Goal: Navigation & Orientation: Find specific page/section

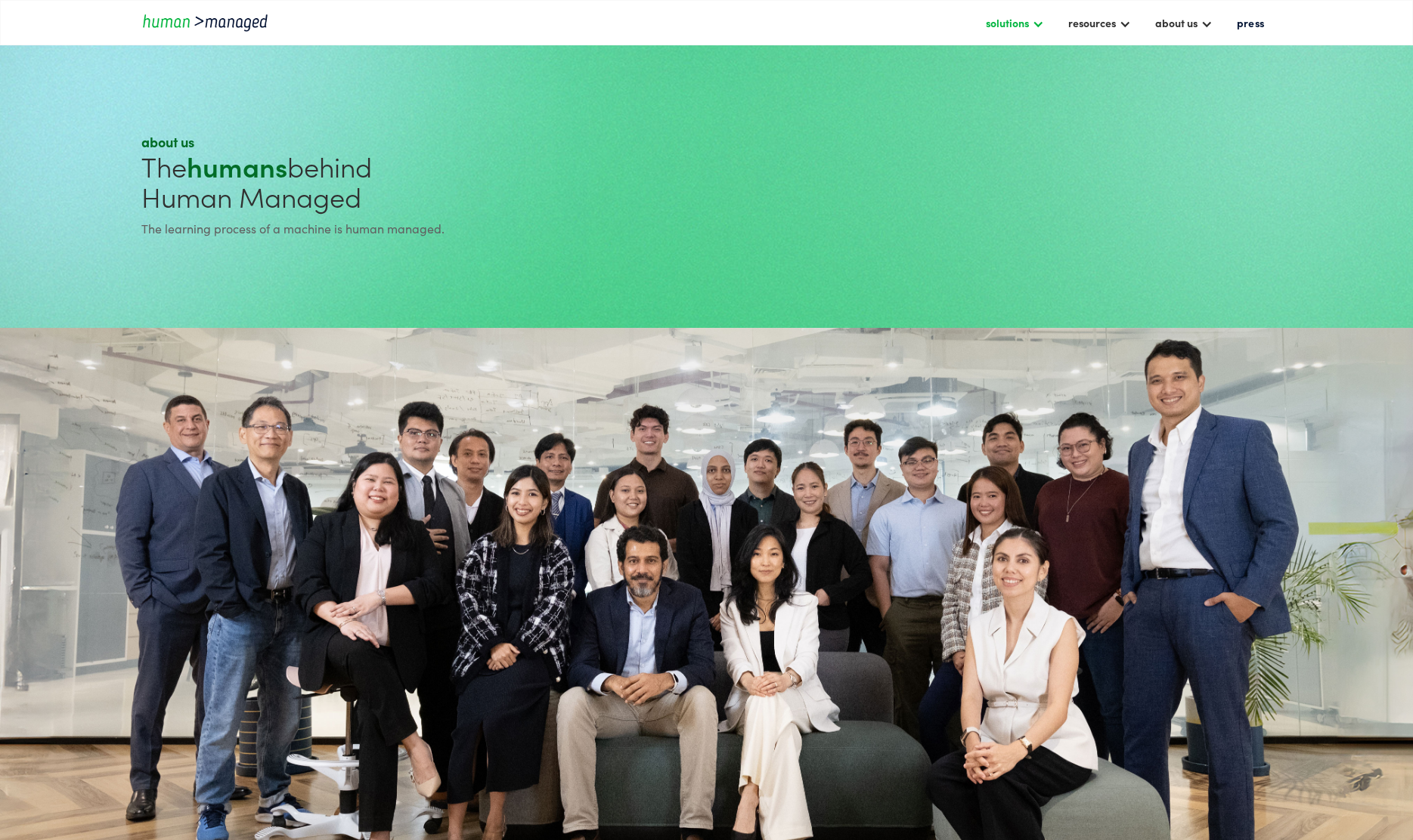
click at [1022, 26] on div "solutions" at bounding box center [1007, 22] width 43 height 18
click at [1090, 18] on div "resources" at bounding box center [1091, 22] width 48 height 18
click at [1157, 24] on div "about us" at bounding box center [1176, 22] width 43 height 18
click at [1173, 101] on link "security at human managed" at bounding box center [1232, 100] width 156 height 23
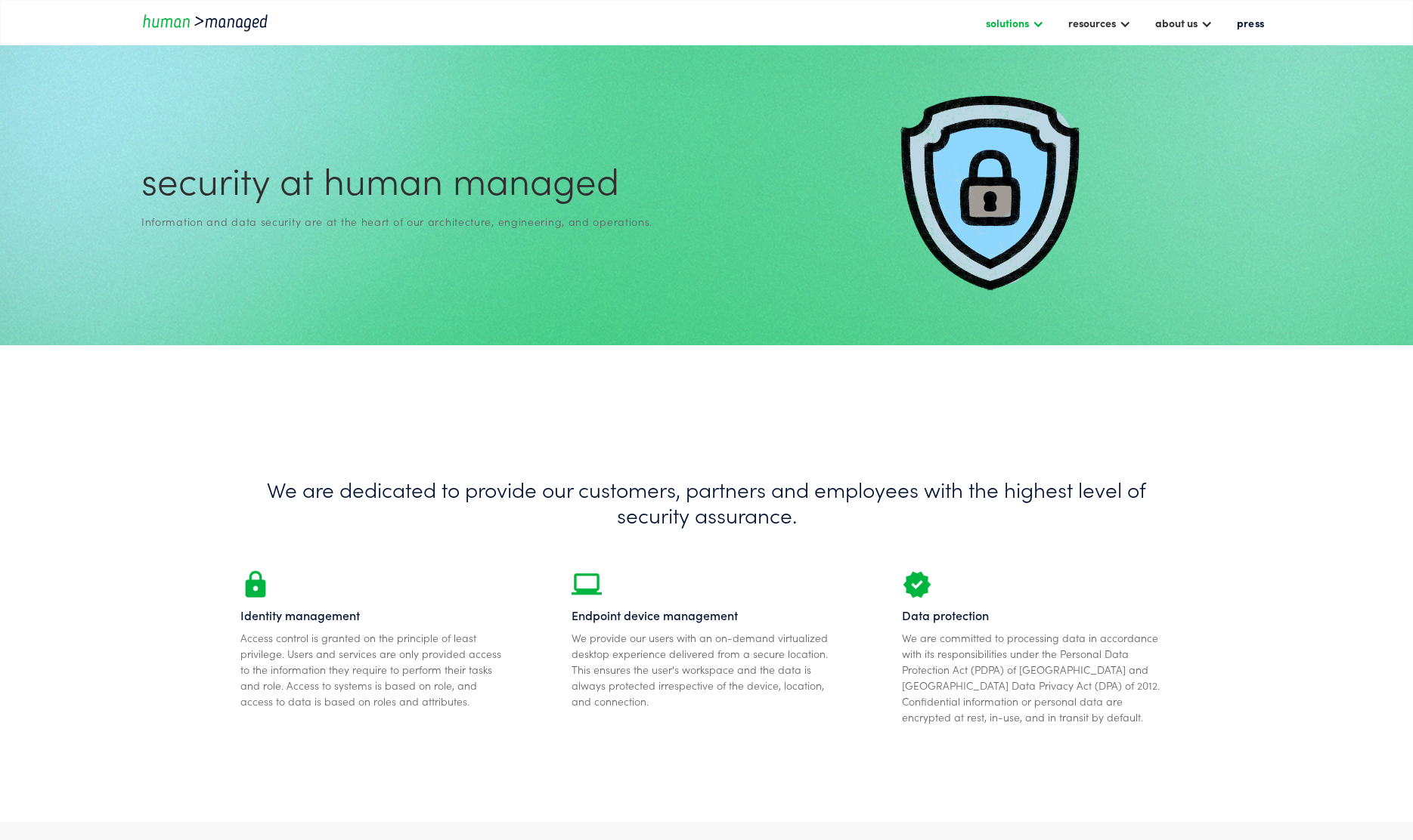
click at [996, 20] on div "solutions" at bounding box center [1007, 22] width 43 height 18
click at [1009, 62] on link "Cyber solutions" at bounding box center [1031, 64] width 94 height 23
